Goal: Information Seeking & Learning: Find specific fact

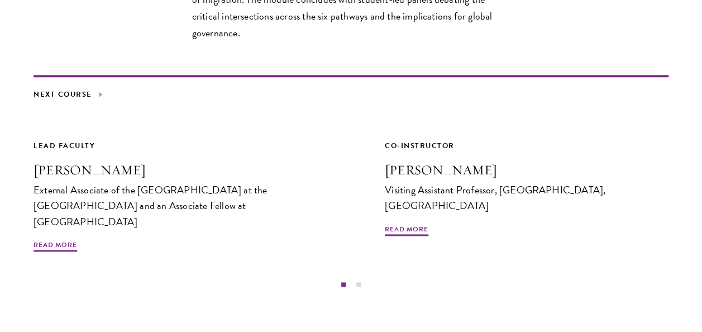
scroll to position [607, 0]
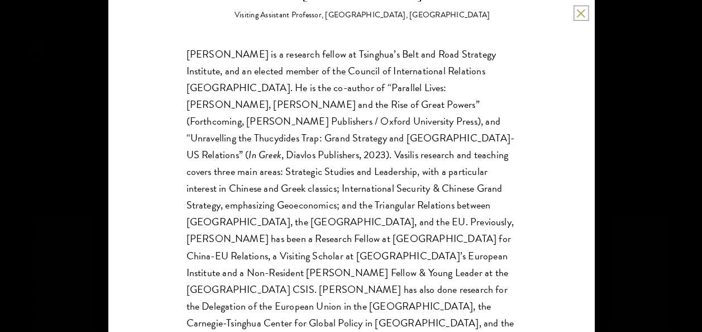
scroll to position [184, 0]
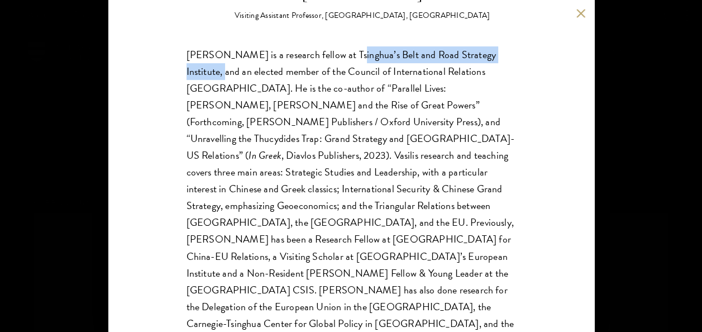
drag, startPoint x: 331, startPoint y: 50, endPoint x: 502, endPoint y: 54, distance: 170.9
click at [502, 54] on p "Vasilis Trigkas is a research fellow at Tsinghua’s Belt and Road Strategy Insti…" at bounding box center [352, 289] width 330 height 486
copy p "Tsinghua’s Belt and Road Strategy Institute"
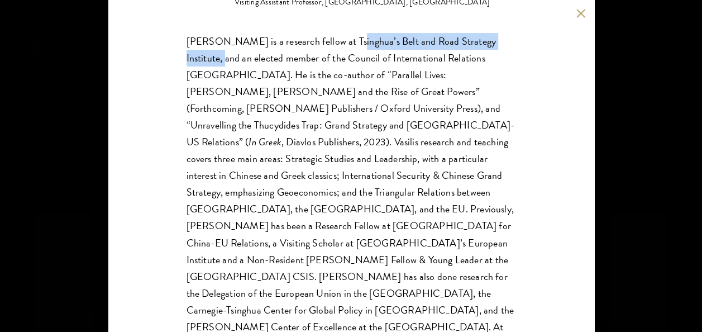
scroll to position [200, 0]
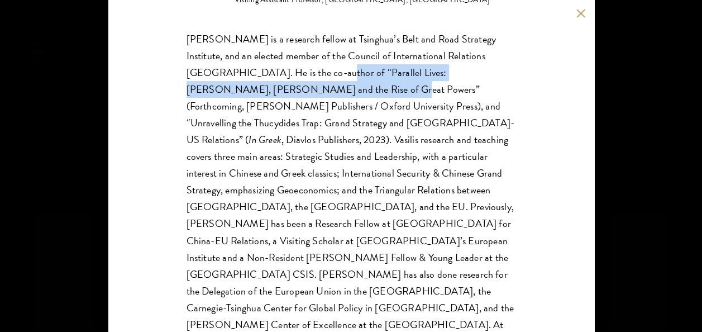
drag, startPoint x: 260, startPoint y: 73, endPoint x: 240, endPoint y: 90, distance: 26.5
click at [240, 90] on p "Vasilis Trigkas is a research fellow at Tsinghua’s Belt and Road Strategy Insti…" at bounding box center [352, 274] width 330 height 486
copy p "Parallel Lives: Themistocles, Deng Xiaoping and the Rise of Great Powers"
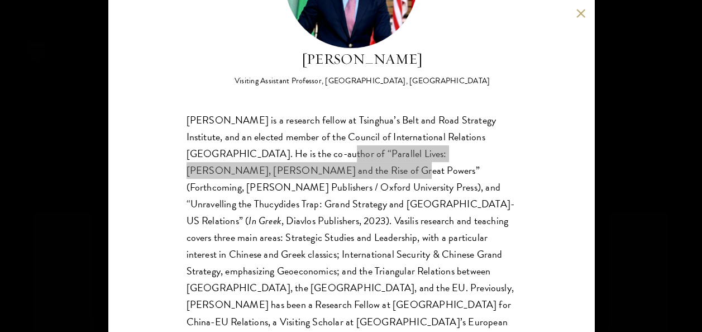
scroll to position [0, 0]
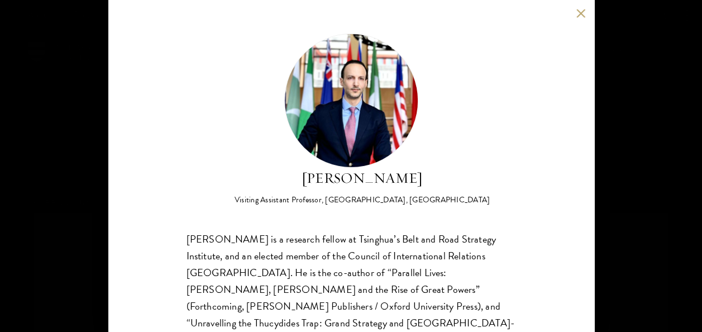
click at [388, 178] on h2 "[PERSON_NAME]" at bounding box center [363, 178] width 256 height 21
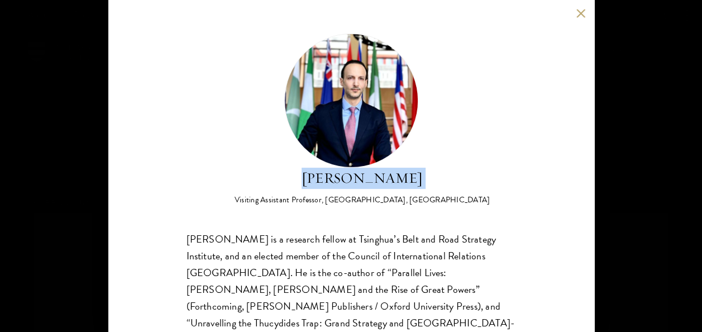
click at [388, 178] on h2 "[PERSON_NAME]" at bounding box center [363, 178] width 256 height 21
copy div "[PERSON_NAME]"
